Goal: Transaction & Acquisition: Purchase product/service

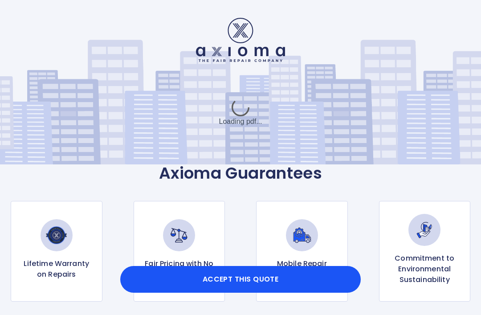
click at [244, 274] on button "Accept this Quote" at bounding box center [240, 279] width 240 height 27
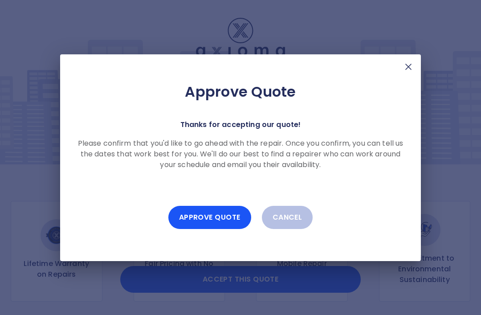
click at [219, 215] on button "Approve Quote" at bounding box center [209, 217] width 83 height 23
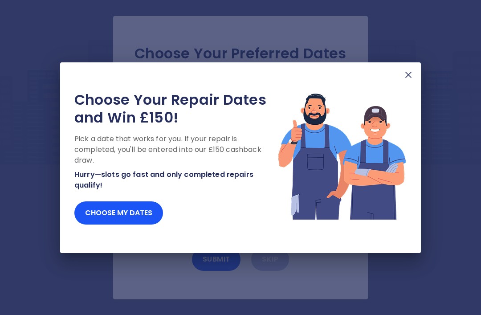
click at [405, 76] on img at bounding box center [408, 74] width 11 height 11
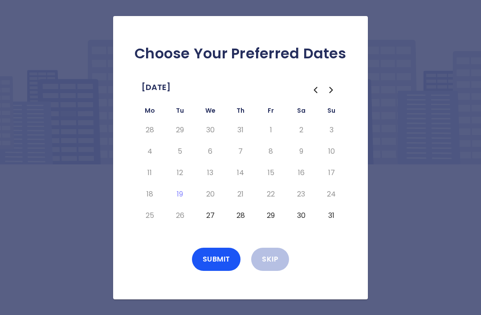
click at [212, 223] on button "27" at bounding box center [210, 215] width 16 height 14
click at [243, 223] on button "28" at bounding box center [240, 215] width 16 height 14
click at [274, 223] on button "29" at bounding box center [271, 215] width 16 height 14
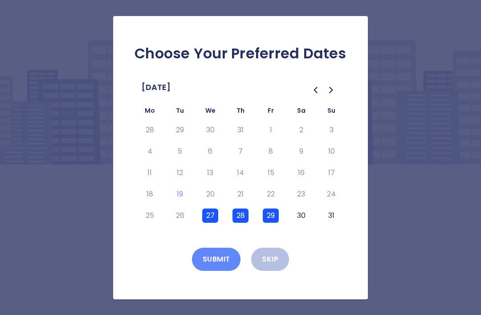
click at [218, 270] on button "Submit" at bounding box center [216, 259] width 49 height 23
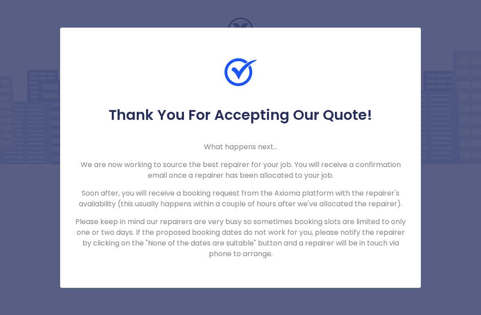
scroll to position [28, 0]
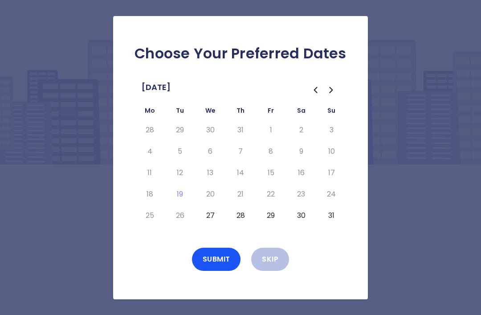
click at [29, 251] on div "Choose Your Preferred Dates [DATE] Mo Tu We Th Fr Sa Su 28 29 30 31 1 2 3 4 5 6…" at bounding box center [240, 157] width 481 height 315
